Goal: Book appointment/travel/reservation

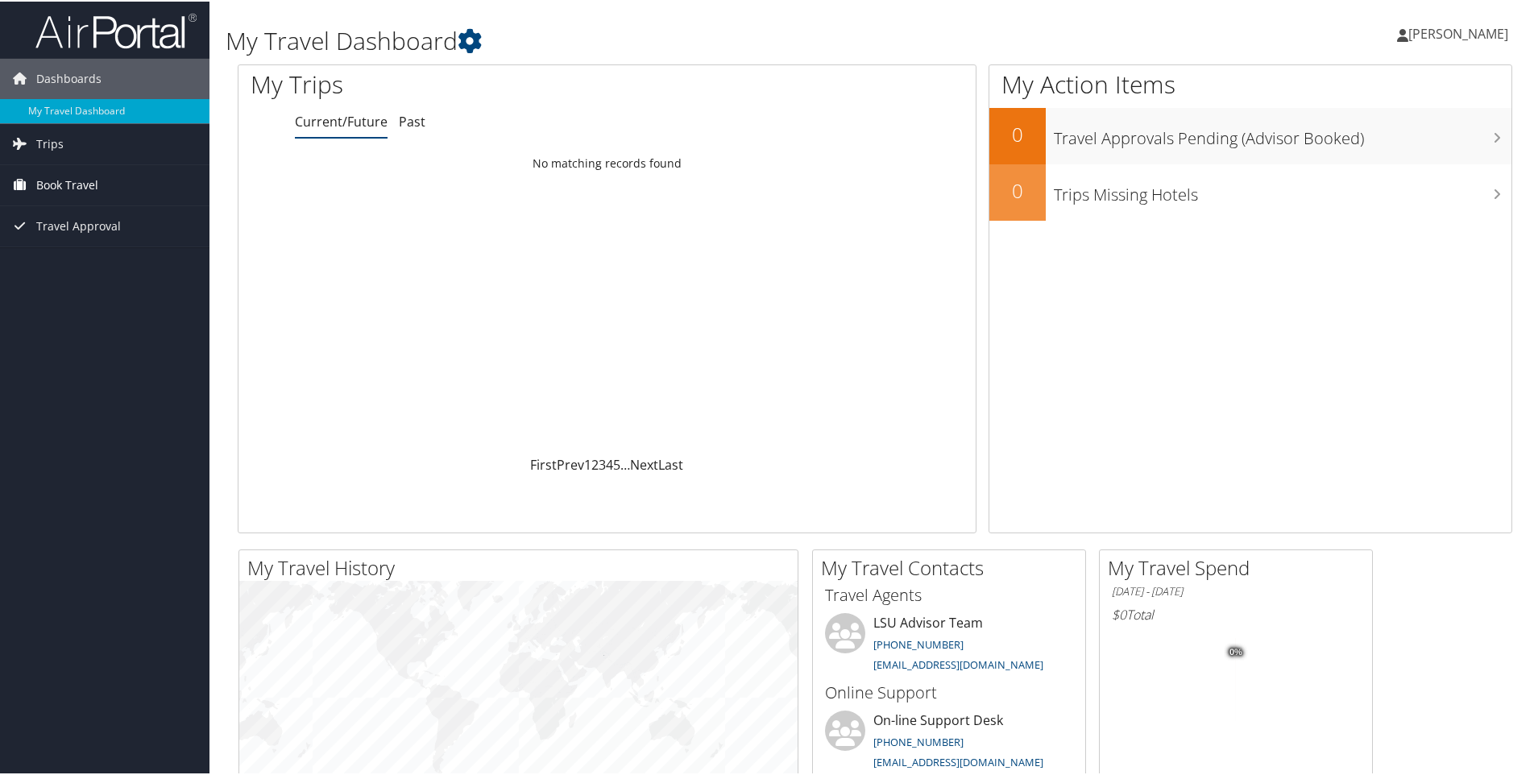
click at [103, 193] on link "Book Travel" at bounding box center [104, 184] width 209 height 40
click at [110, 241] on link "Book/Manage Online Trips" at bounding box center [104, 240] width 209 height 24
click at [72, 239] on link "Book/Manage Online Trips" at bounding box center [104, 240] width 209 height 24
